Goal: Task Accomplishment & Management: Use online tool/utility

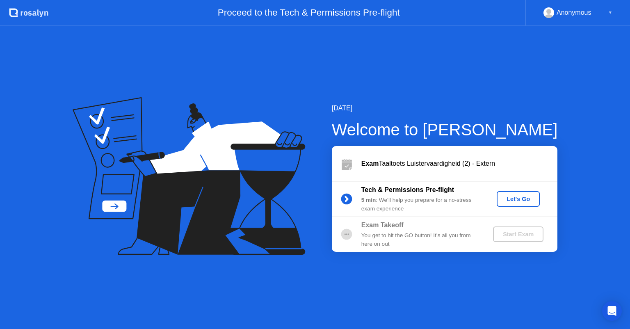
click at [542, 201] on div "Let's Go" at bounding box center [519, 199] width 78 height 16
click at [533, 199] on div "Let's Go" at bounding box center [518, 199] width 37 height 7
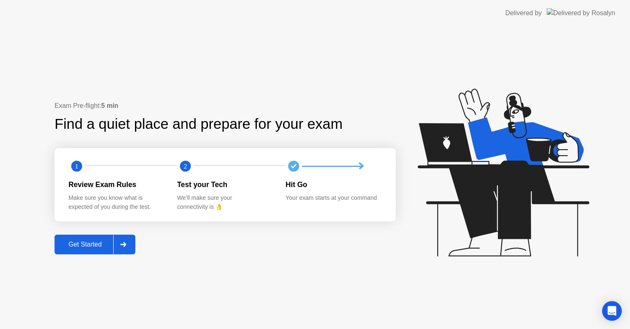
click at [72, 243] on div "Get Started" at bounding box center [85, 244] width 56 height 7
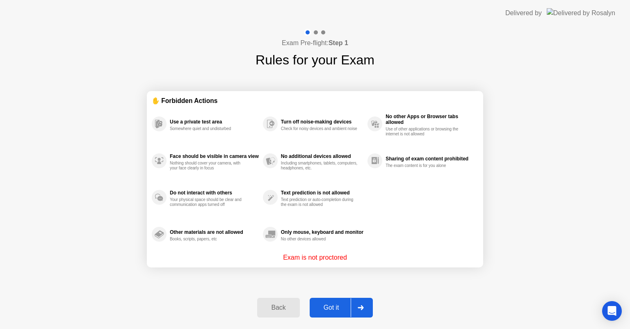
click at [338, 318] on div "Back Got it" at bounding box center [314, 308] width 125 height 38
click at [337, 310] on div "Got it" at bounding box center [331, 307] width 39 height 7
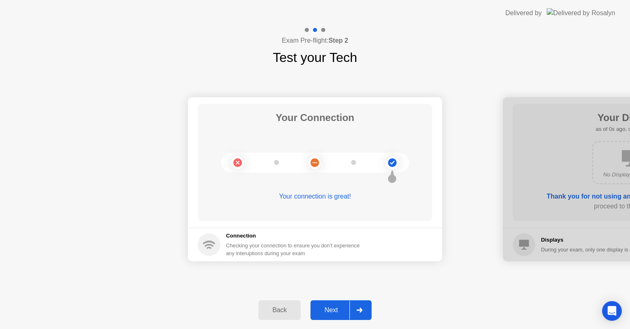
drag, startPoint x: 307, startPoint y: 307, endPoint x: 318, endPoint y: 311, distance: 12.3
click at [309, 309] on div "Back Next" at bounding box center [315, 310] width 630 height 38
click at [328, 312] on div "Next" at bounding box center [331, 310] width 37 height 7
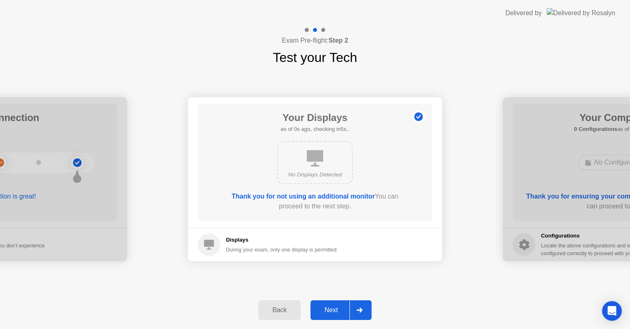
click at [328, 312] on div "Next" at bounding box center [331, 310] width 37 height 7
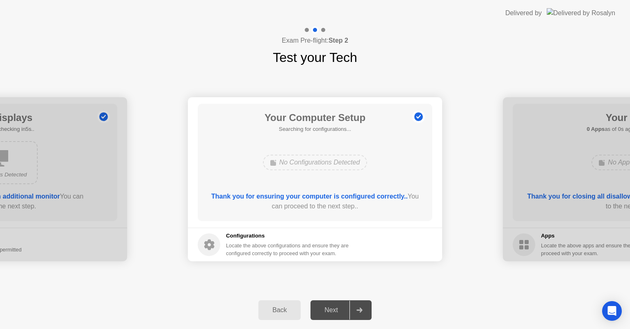
click at [328, 311] on div "Next" at bounding box center [331, 310] width 37 height 7
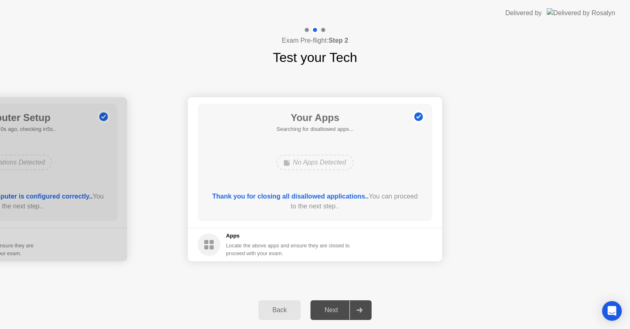
click at [328, 311] on div "Next" at bounding box center [331, 310] width 37 height 7
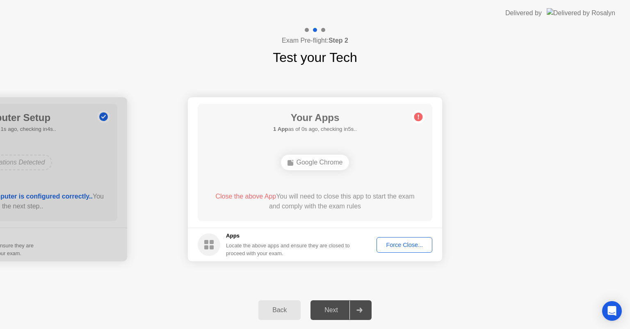
click at [402, 249] on button "Force Close..." at bounding box center [405, 245] width 56 height 16
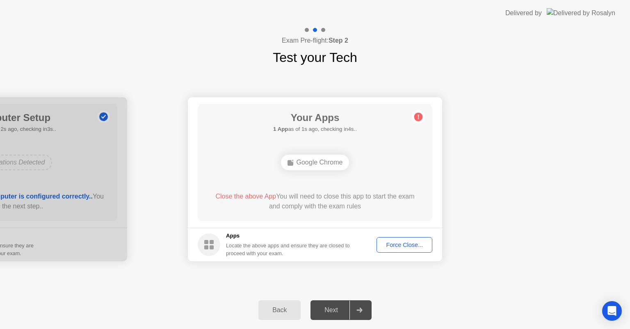
click at [387, 242] on div "Force Close..." at bounding box center [405, 245] width 50 height 7
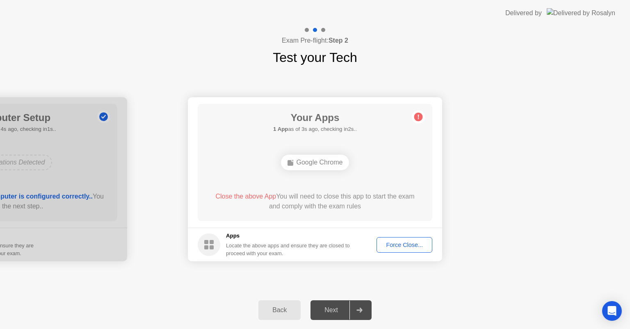
click at [382, 242] on div "Force Close..." at bounding box center [405, 245] width 50 height 7
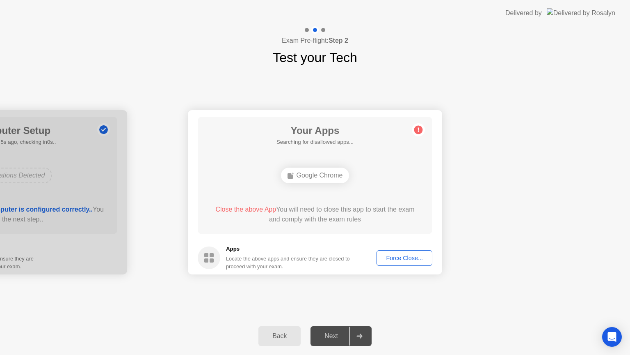
click at [396, 257] on footer "Apps Locate the above apps and ensure they are closed to proceed with your exam…" at bounding box center [315, 257] width 254 height 34
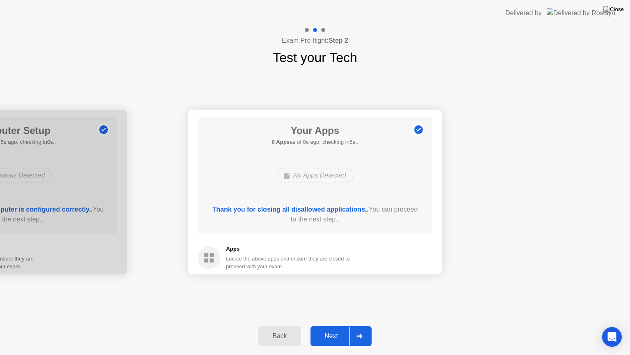
click at [343, 329] on div "Next" at bounding box center [331, 335] width 37 height 7
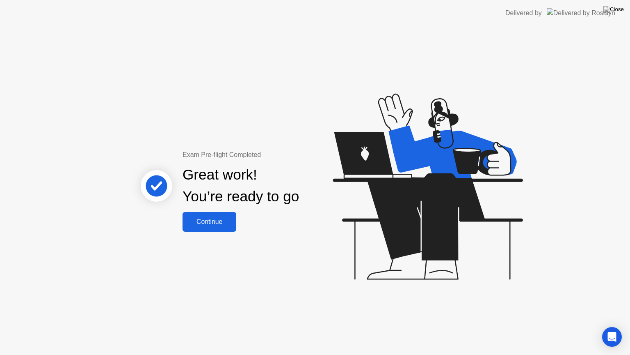
click at [191, 227] on button "Continue" at bounding box center [210, 222] width 54 height 20
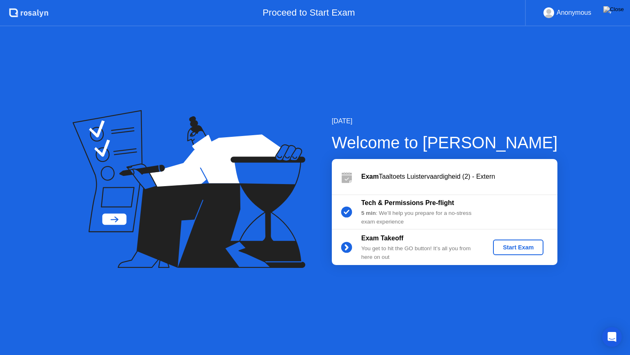
click at [518, 250] on div "Start Exam" at bounding box center [518, 247] width 44 height 7
